Goal: Task Accomplishment & Management: Manage account settings

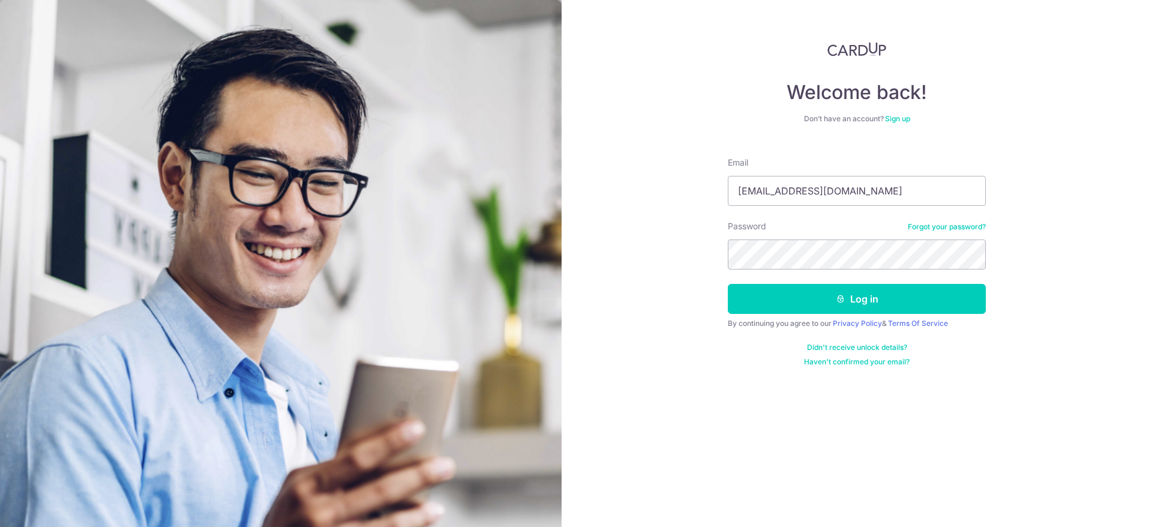
click at [728, 284] on button "Log in" at bounding box center [857, 299] width 258 height 30
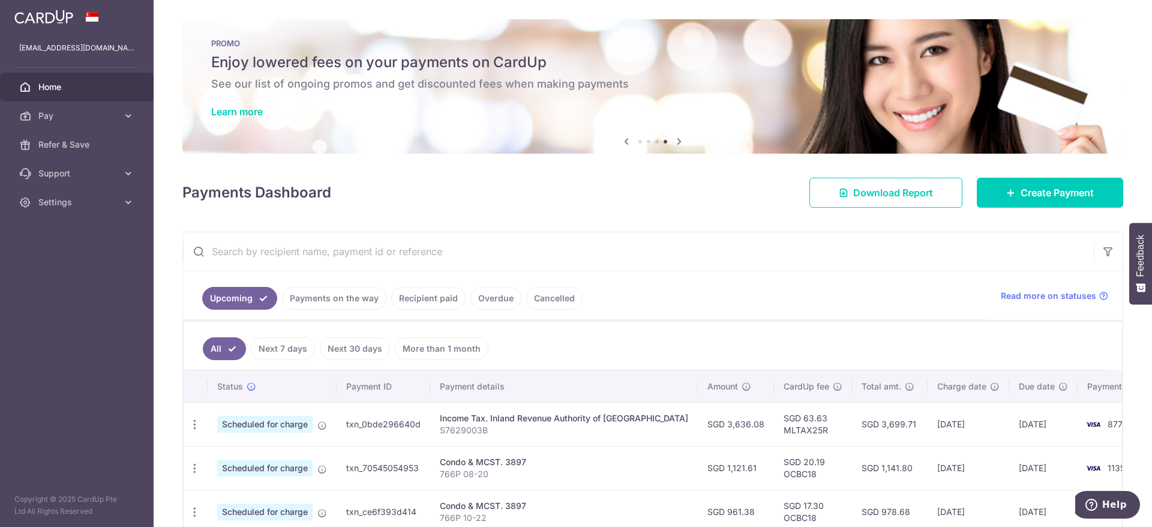
click at [624, 137] on icon at bounding box center [626, 141] width 14 height 15
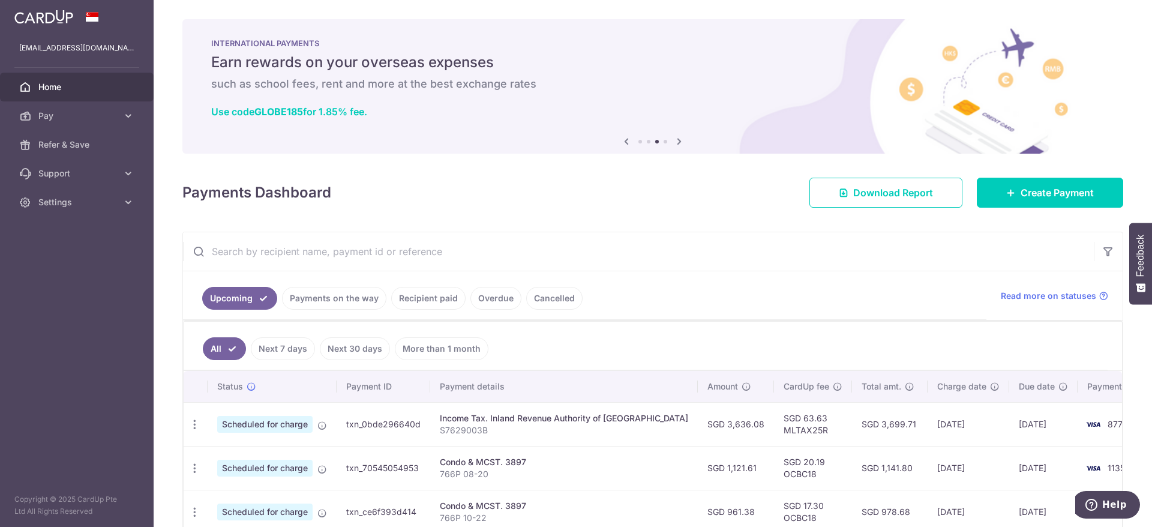
click at [624, 137] on icon at bounding box center [626, 141] width 14 height 15
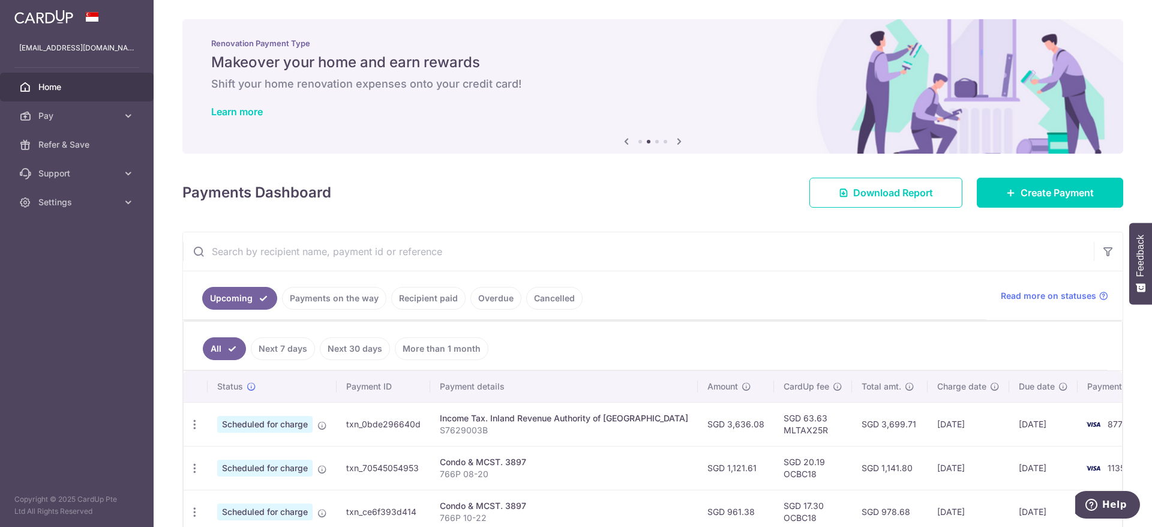
click at [624, 137] on icon at bounding box center [626, 141] width 14 height 15
